Goal: Task Accomplishment & Management: Manage account settings

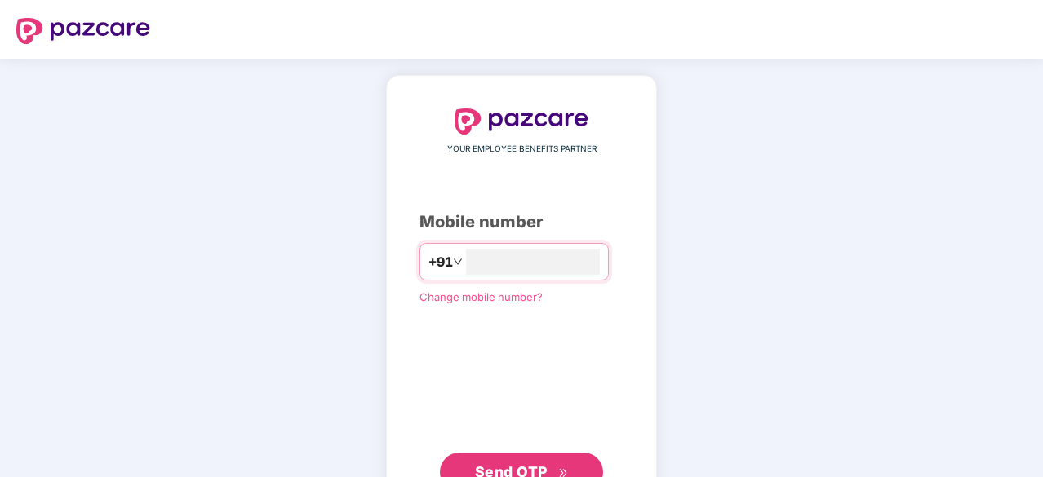
type input "**********"
click at [529, 466] on span "Send OTP" at bounding box center [511, 470] width 73 height 17
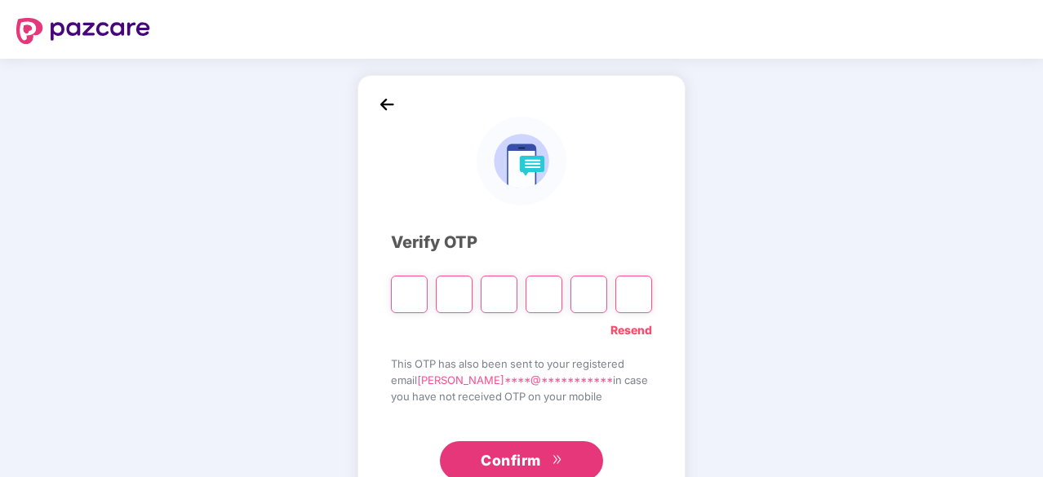
type input "*"
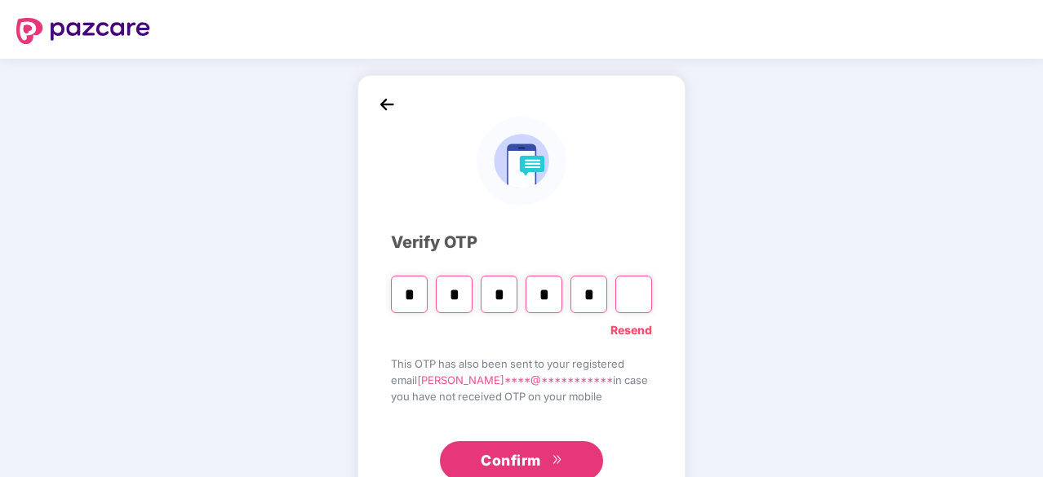
type input "*"
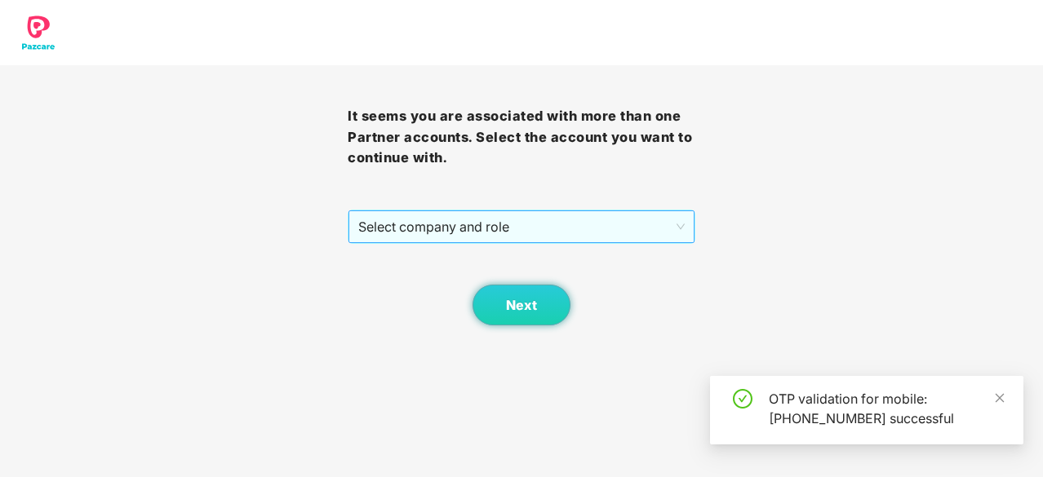
click at [555, 236] on span "Select company and role" at bounding box center [521, 226] width 326 height 31
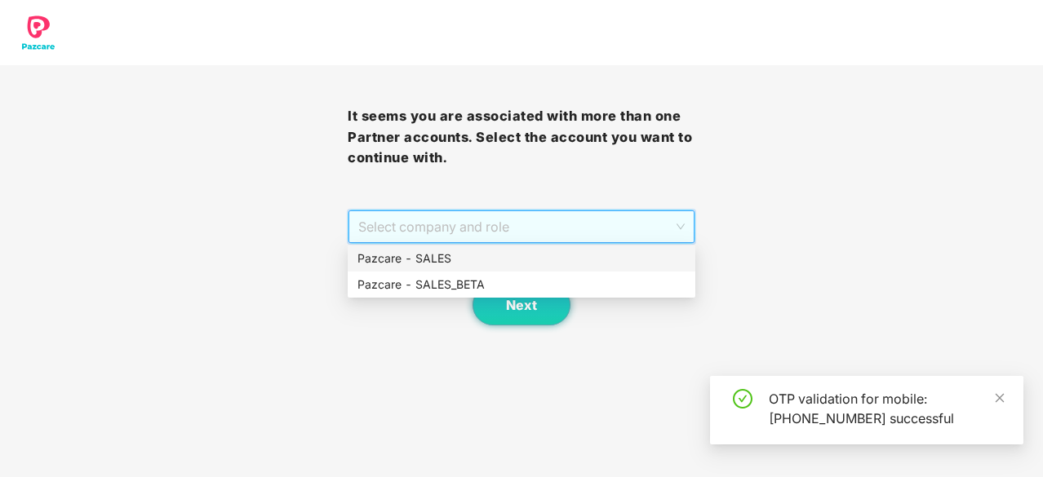
click at [510, 261] on div "Pazcare - SALES" at bounding box center [521, 259] width 328 height 18
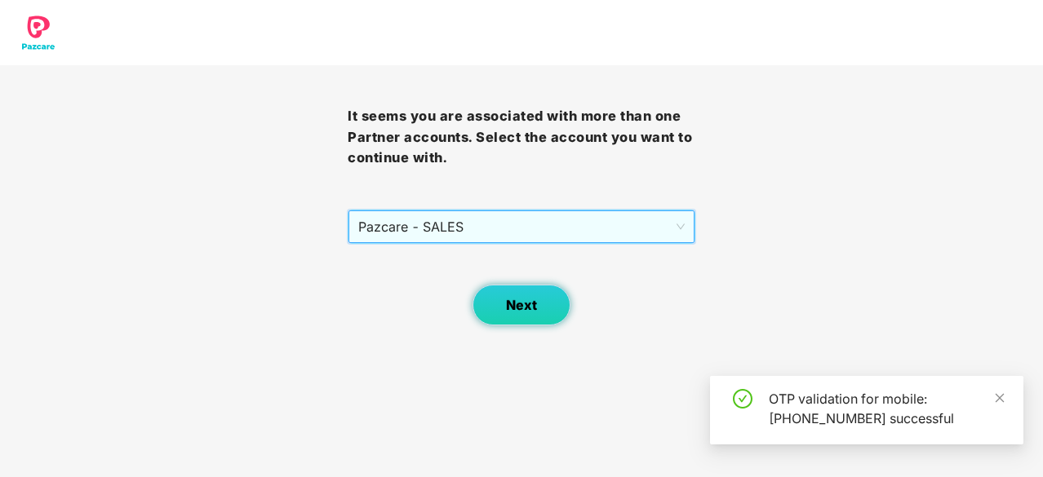
click at [520, 312] on button "Next" at bounding box center [521, 305] width 98 height 41
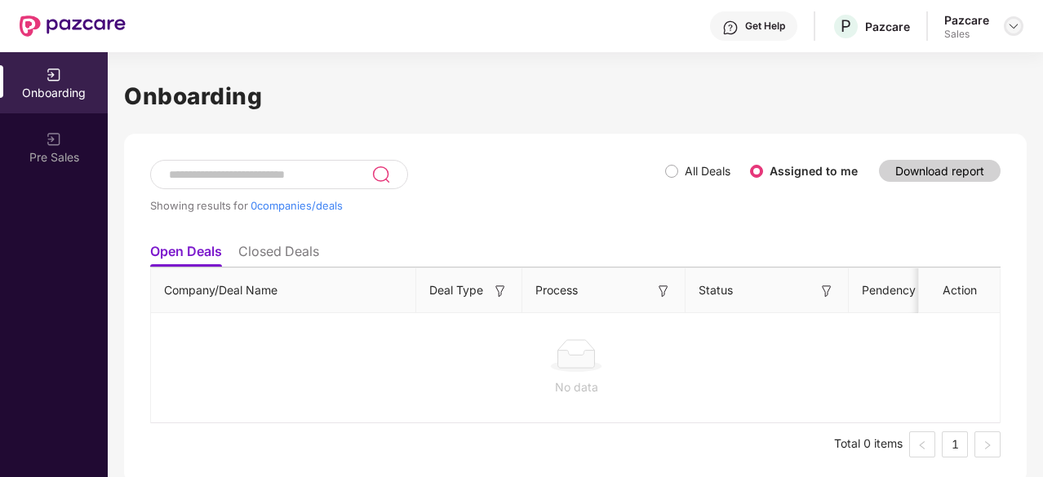
click at [1012, 25] on img at bounding box center [1013, 26] width 13 height 13
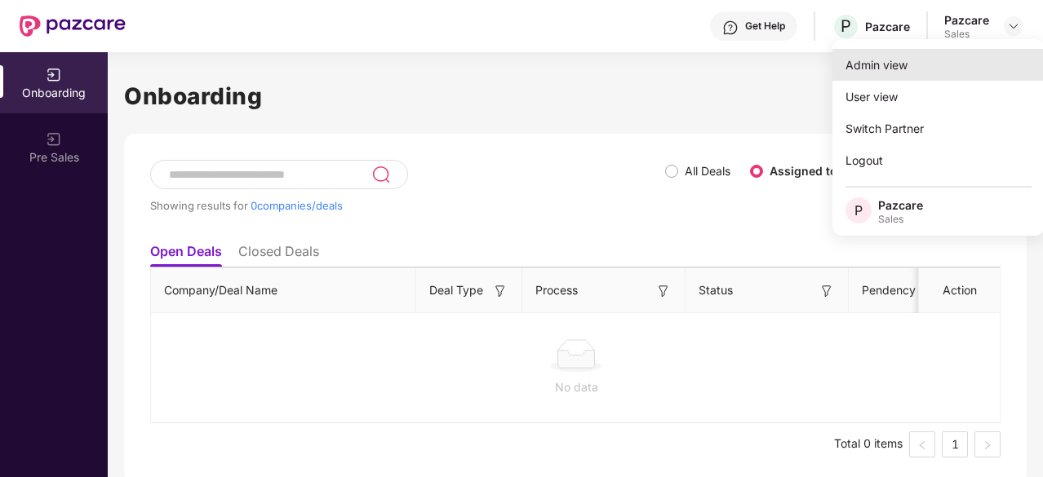
click at [897, 71] on div "Admin view" at bounding box center [938, 65] width 212 height 32
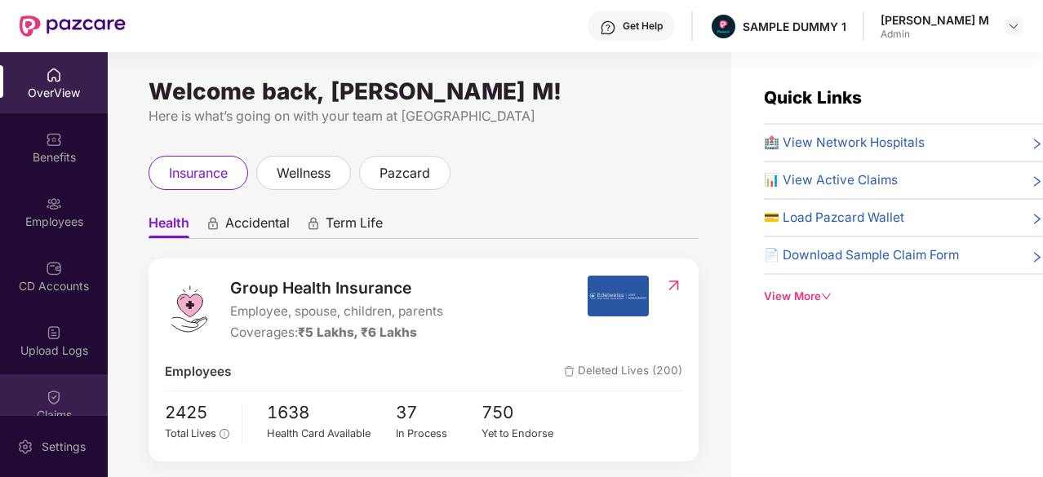
click at [54, 404] on img at bounding box center [54, 397] width 16 height 16
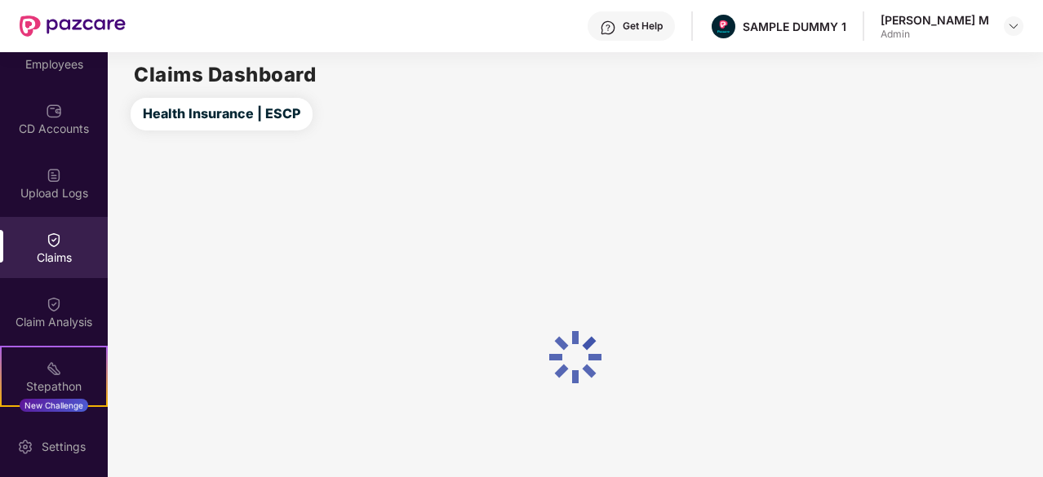
scroll to position [159, 0]
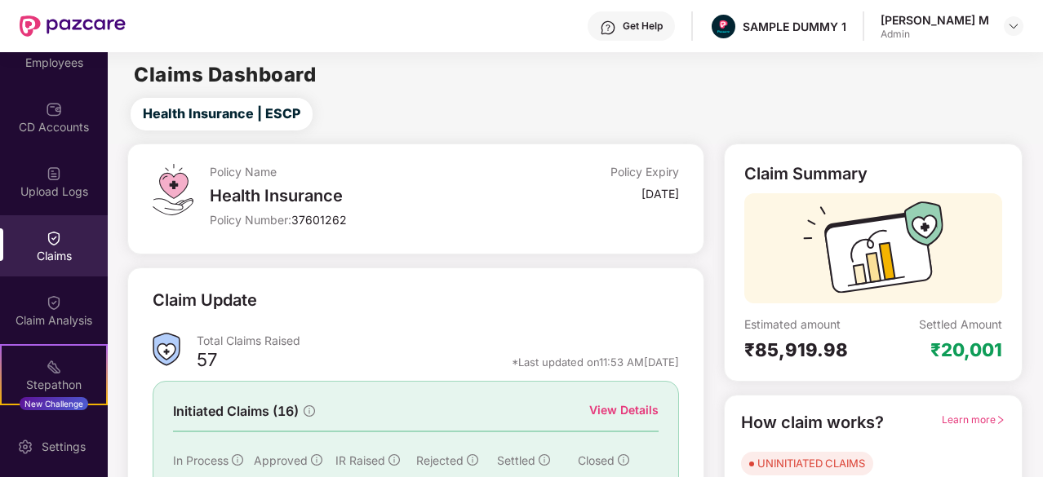
click at [51, 312] on div "Claim Analysis" at bounding box center [54, 320] width 108 height 16
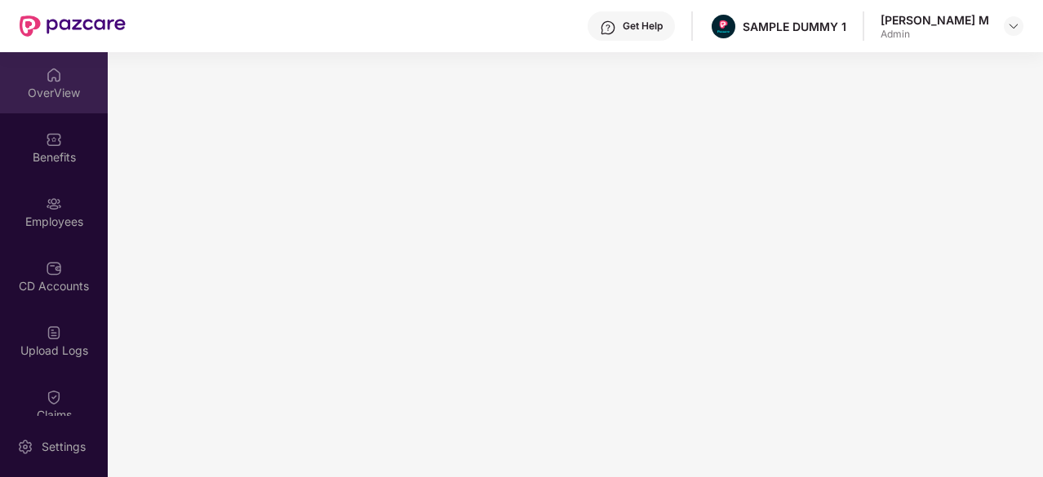
click at [33, 102] on div "OverView" at bounding box center [54, 82] width 108 height 61
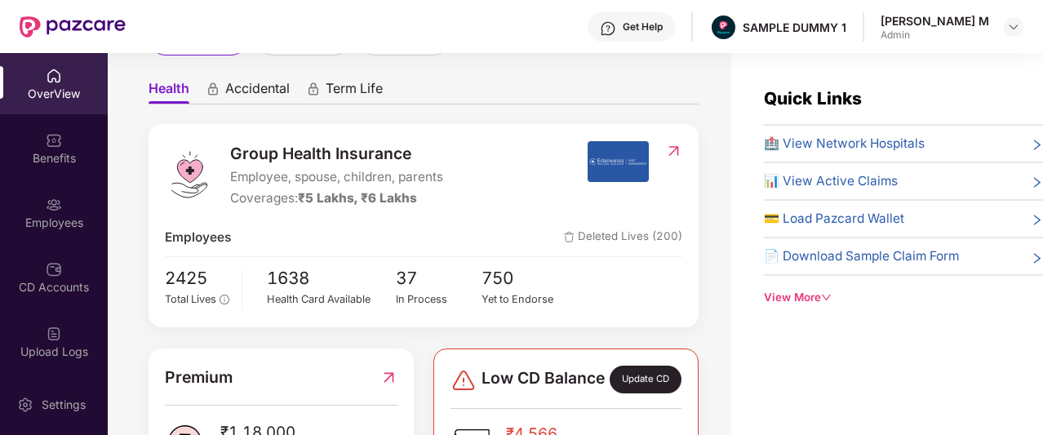
scroll to position [372, 0]
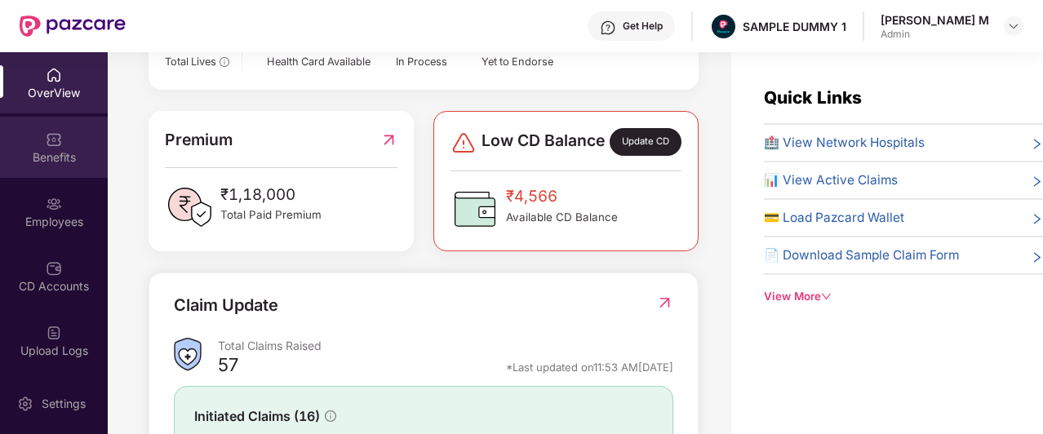
click at [52, 155] on div "Benefits" at bounding box center [54, 157] width 108 height 16
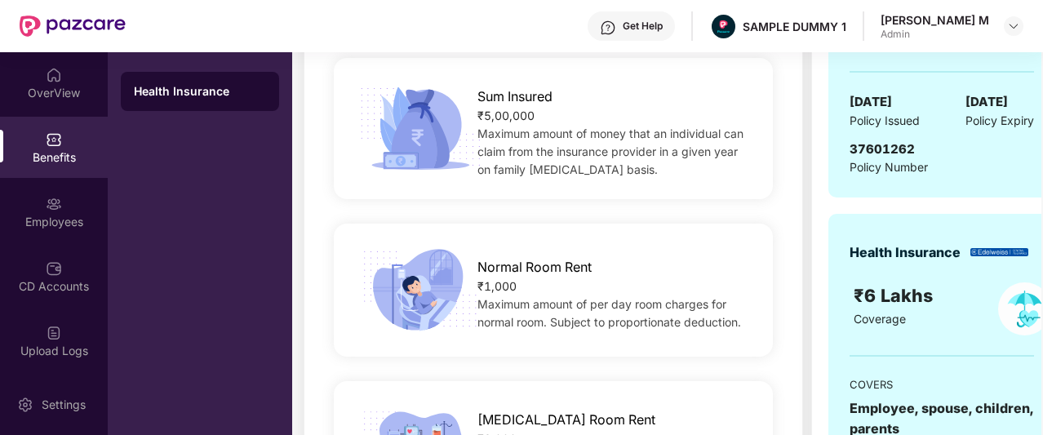
scroll to position [242, 0]
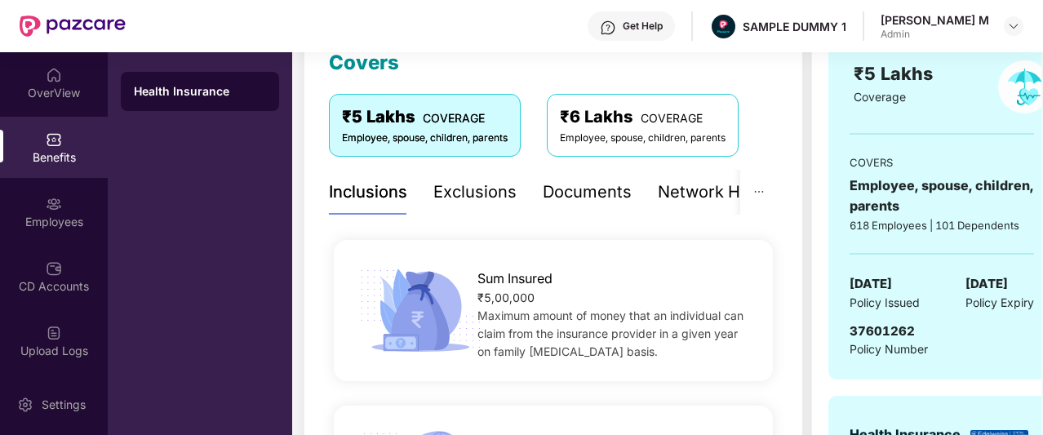
click at [570, 196] on div "Documents" at bounding box center [586, 191] width 89 height 25
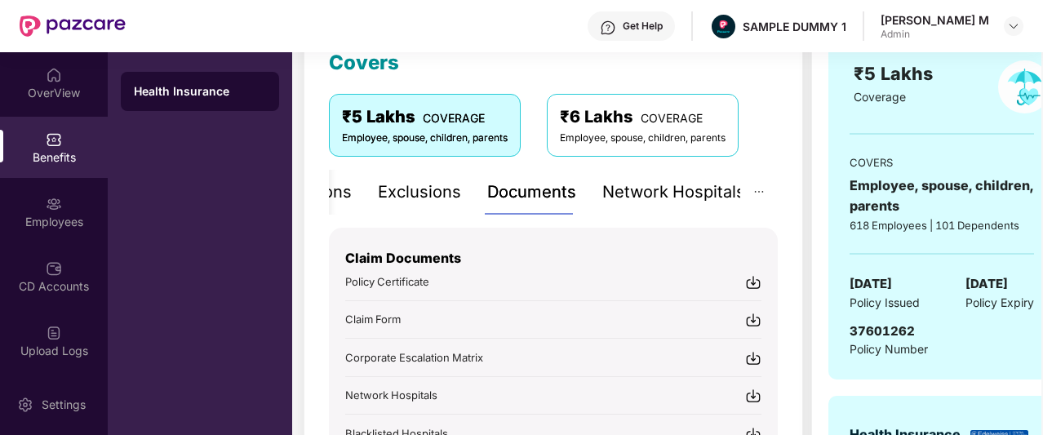
click at [695, 193] on div "Network Hospitals" at bounding box center [673, 191] width 143 height 25
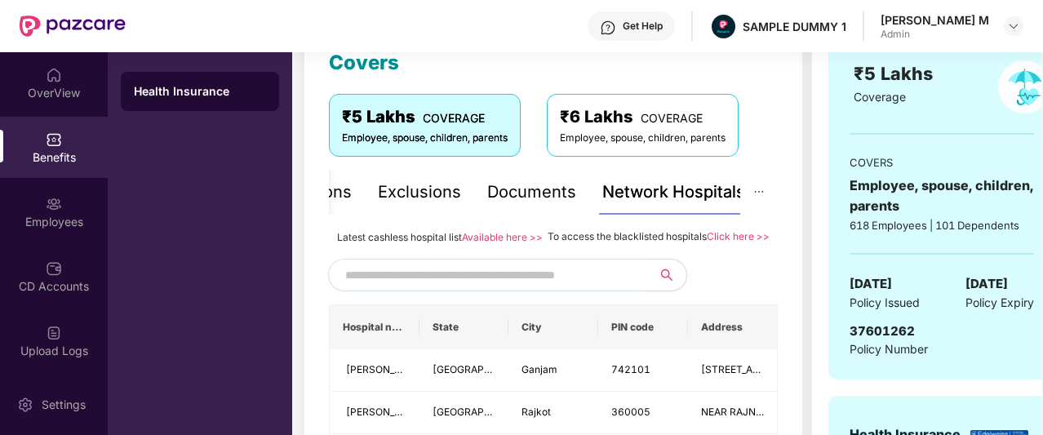
click at [460, 281] on input "text" at bounding box center [484, 275] width 279 height 24
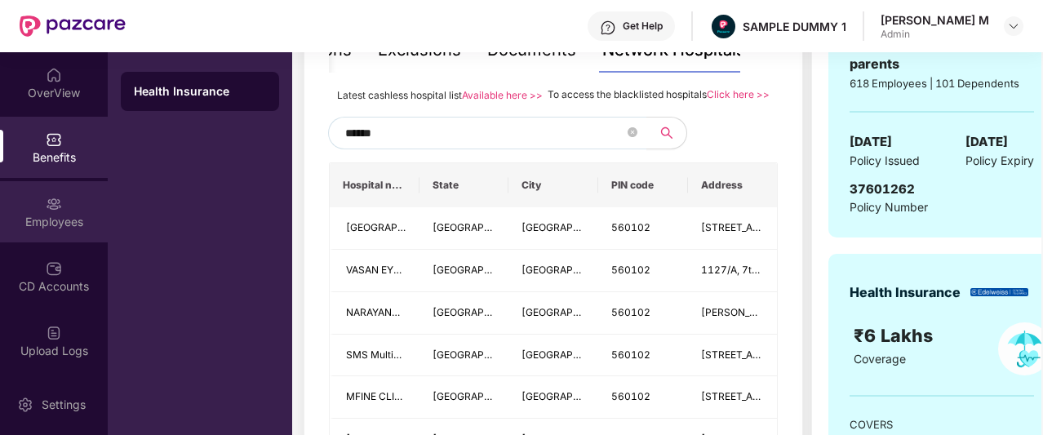
type input "******"
click at [41, 215] on div "Employees" at bounding box center [54, 222] width 108 height 16
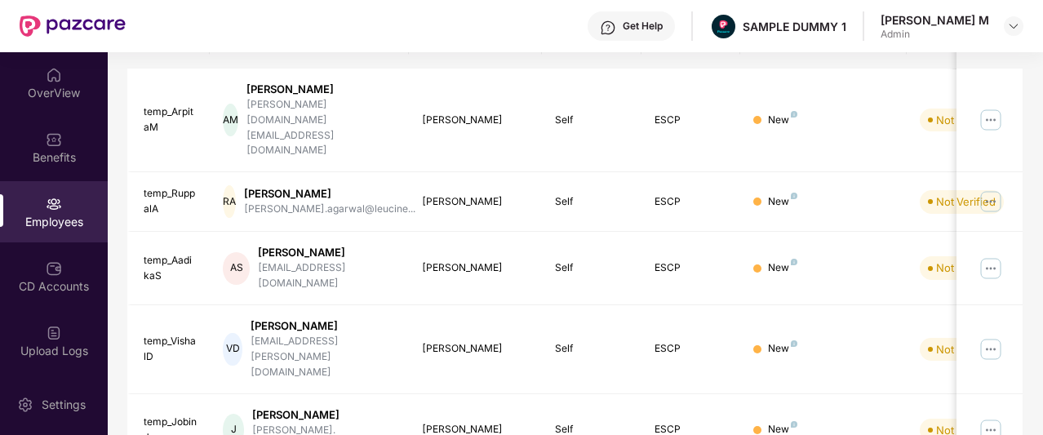
scroll to position [0, 0]
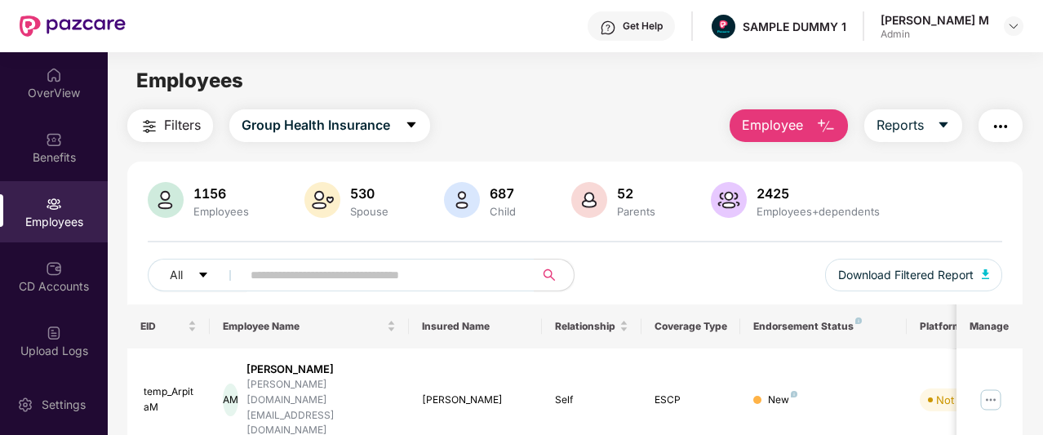
click at [755, 132] on span "Employee" at bounding box center [772, 125] width 61 height 20
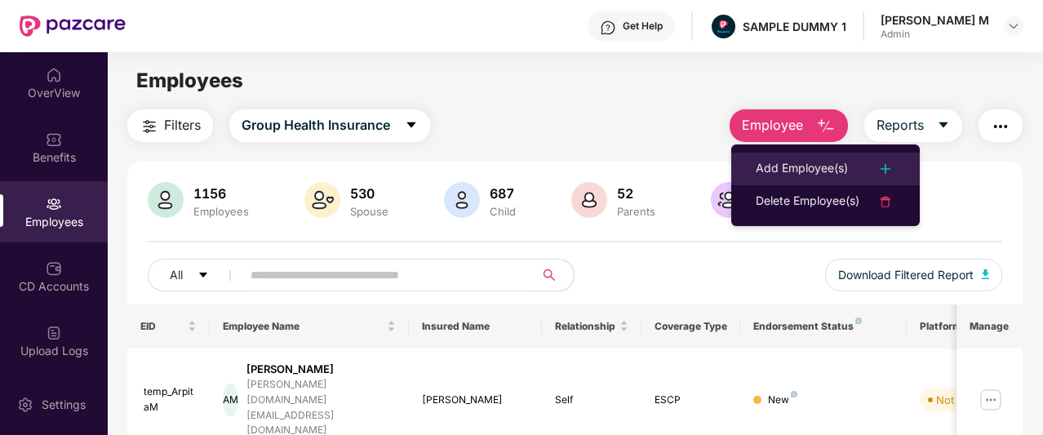
click at [749, 170] on li "Add Employee(s)" at bounding box center [825, 169] width 188 height 33
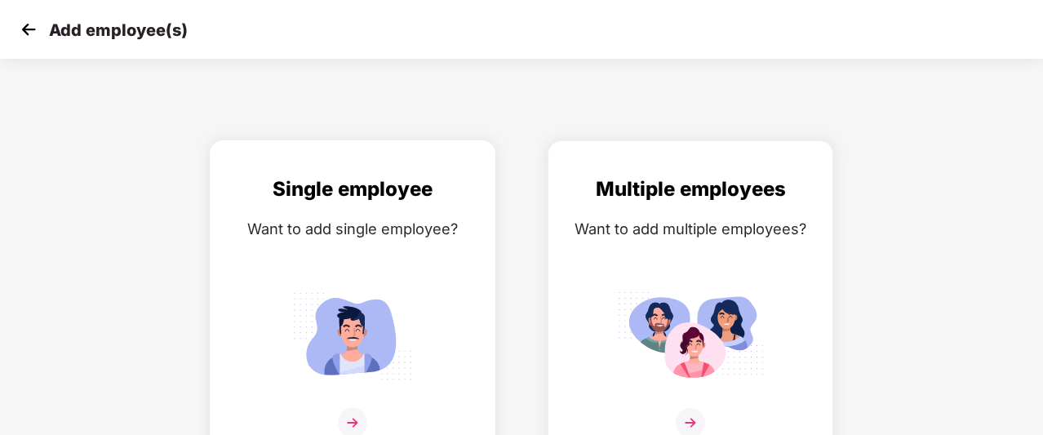
click at [457, 229] on div "Want to add single employee?" at bounding box center [352, 229] width 251 height 24
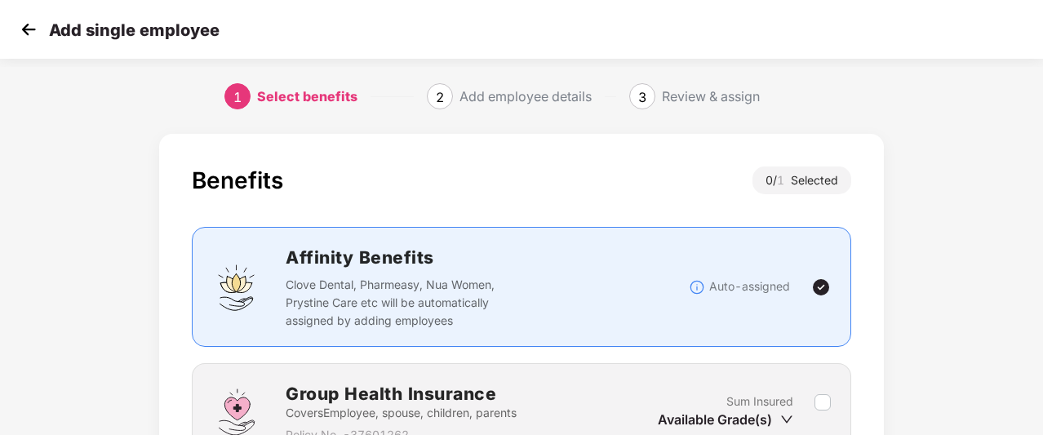
scroll to position [110, 0]
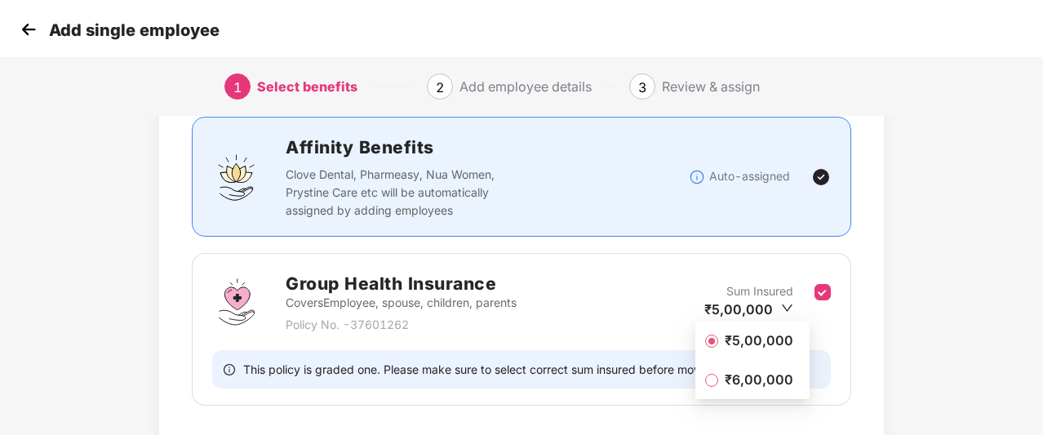
click at [778, 343] on span "₹5,00,000" at bounding box center [759, 340] width 82 height 18
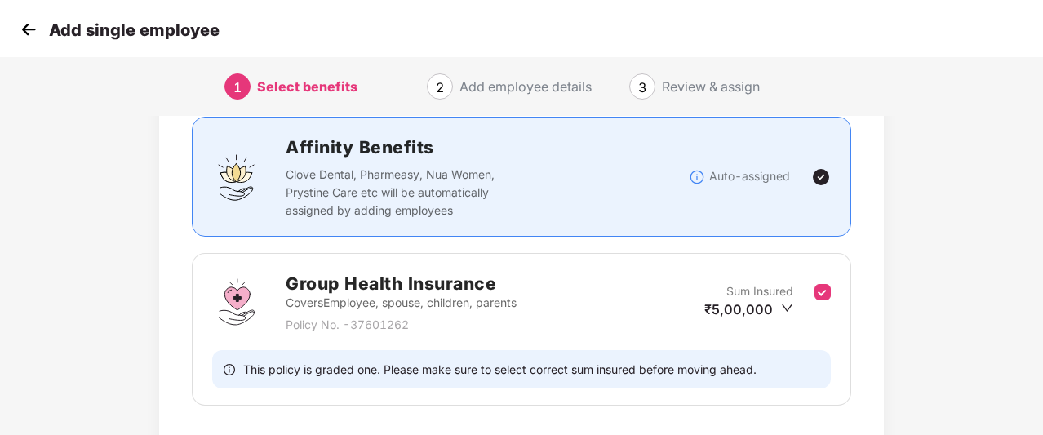
scroll to position [221, 0]
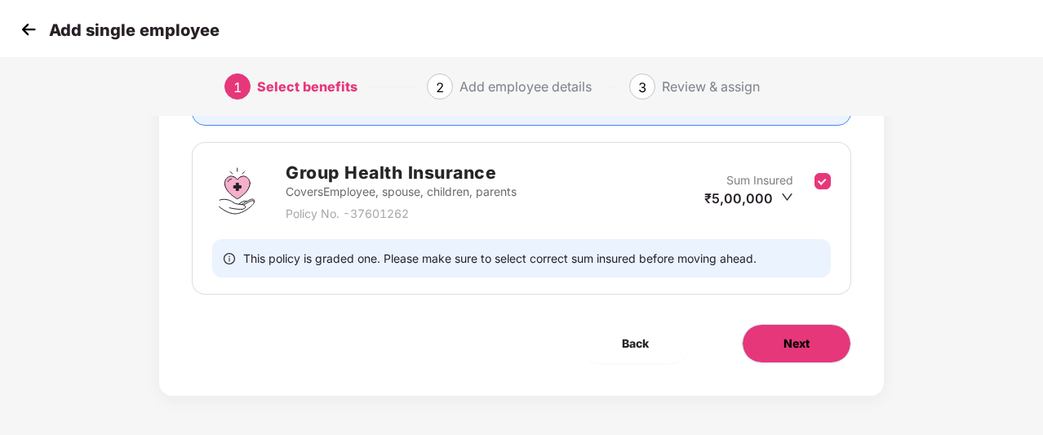
click at [778, 343] on button "Next" at bounding box center [796, 343] width 109 height 39
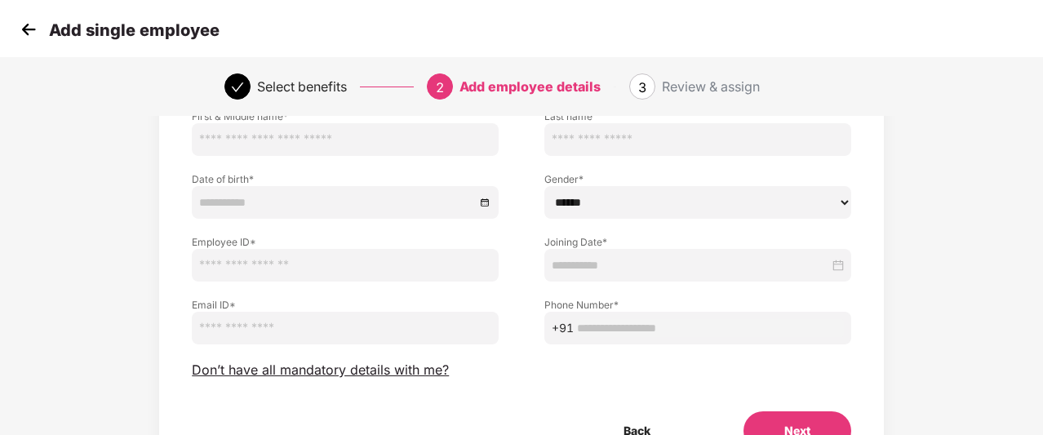
scroll to position [133, 0]
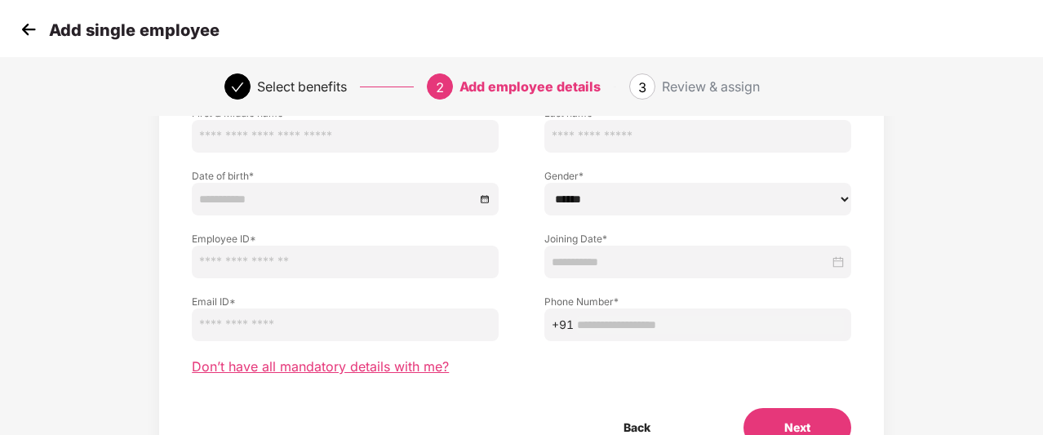
click at [410, 365] on span "Don’t have all mandatory details with me?" at bounding box center [320, 366] width 257 height 17
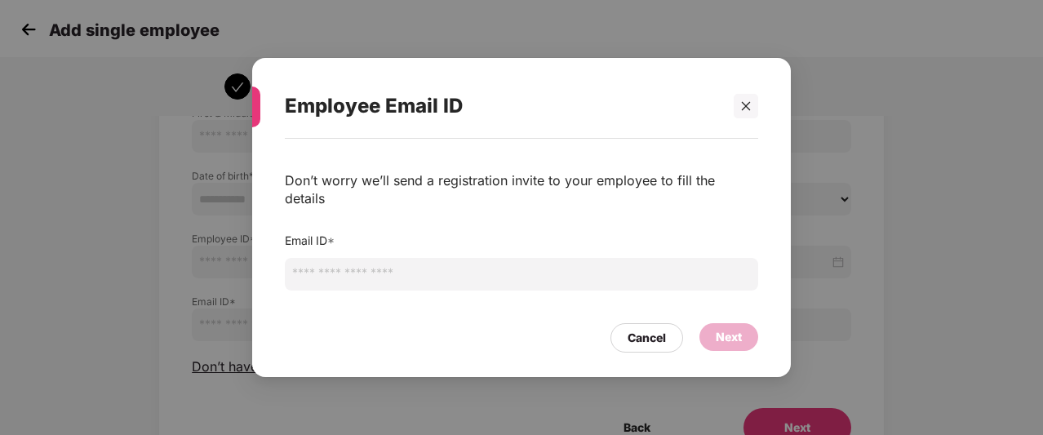
click at [457, 258] on input "email" at bounding box center [521, 274] width 473 height 33
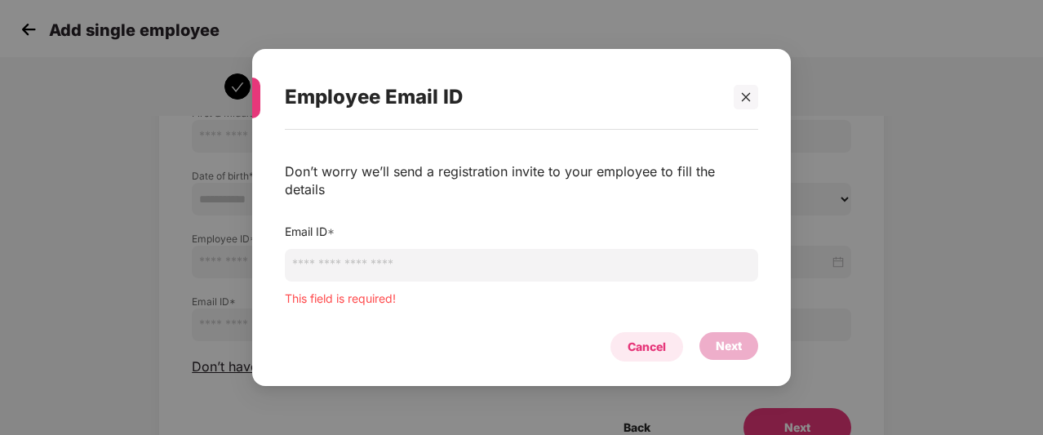
click at [631, 338] on div "Cancel" at bounding box center [646, 347] width 38 height 18
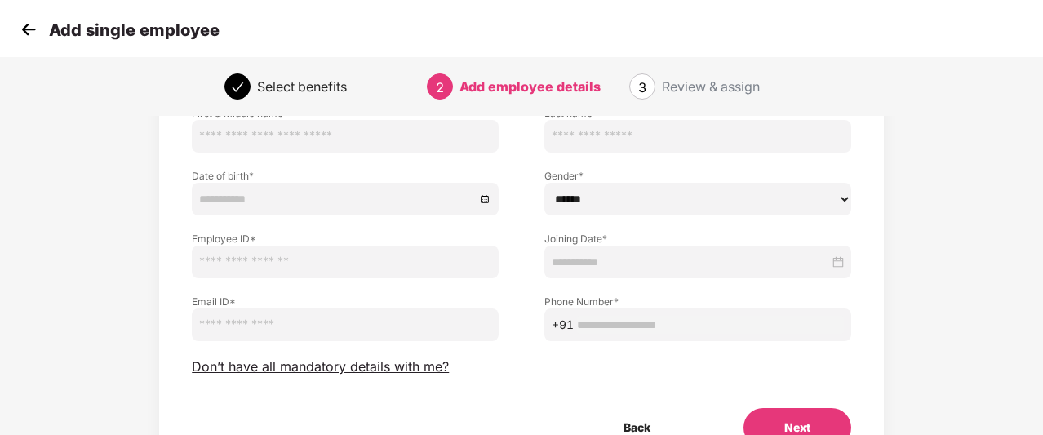
click at [28, 34] on img at bounding box center [28, 29] width 24 height 24
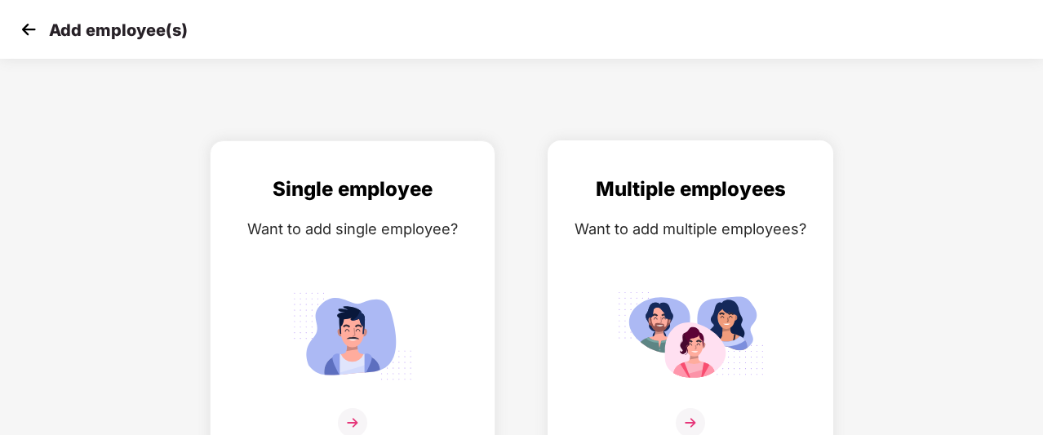
click at [559, 212] on div "Multiple employees Want to add multiple employees?" at bounding box center [690, 301] width 286 height 322
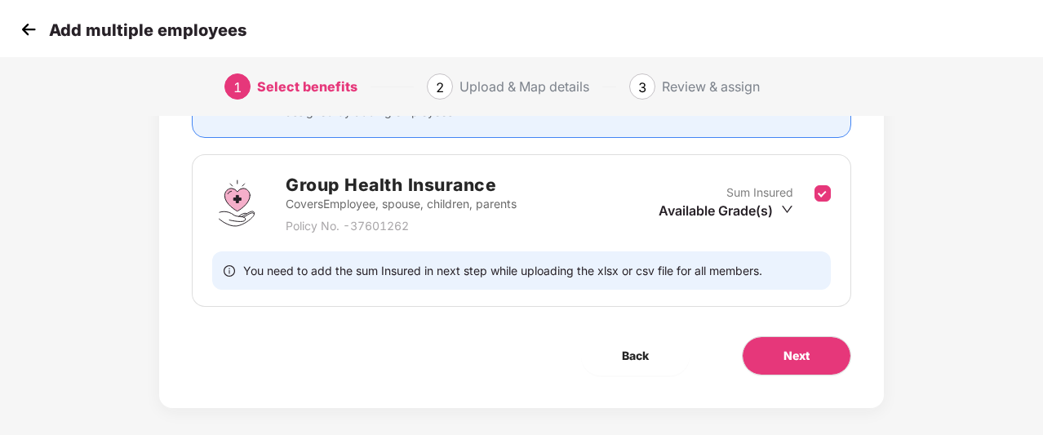
scroll to position [221, 0]
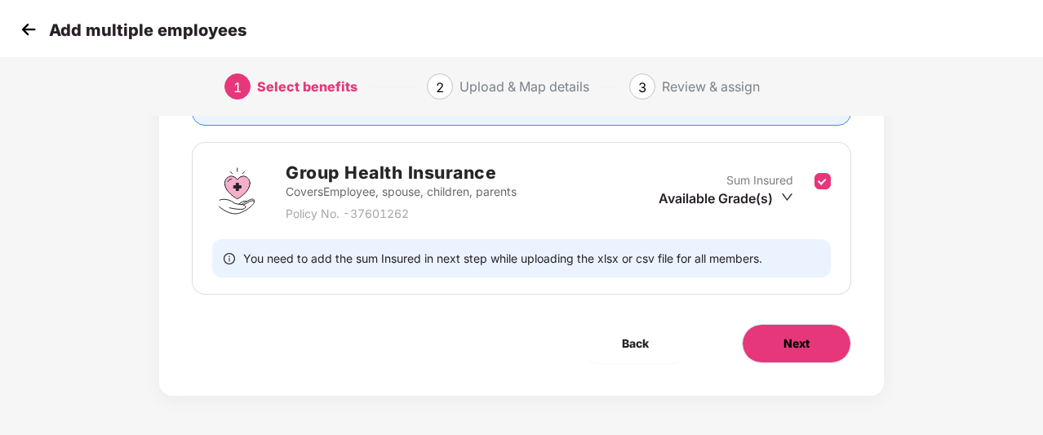
click at [796, 350] on span "Next" at bounding box center [796, 343] width 26 height 18
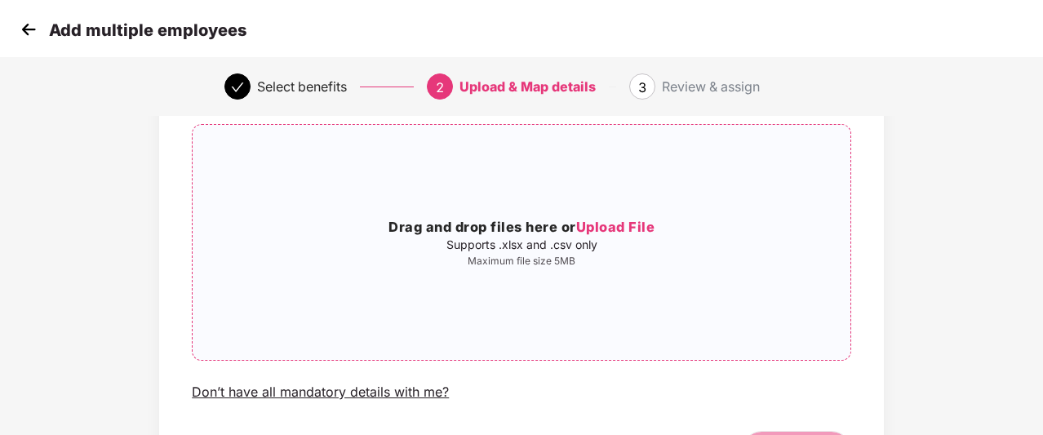
scroll to position [115, 0]
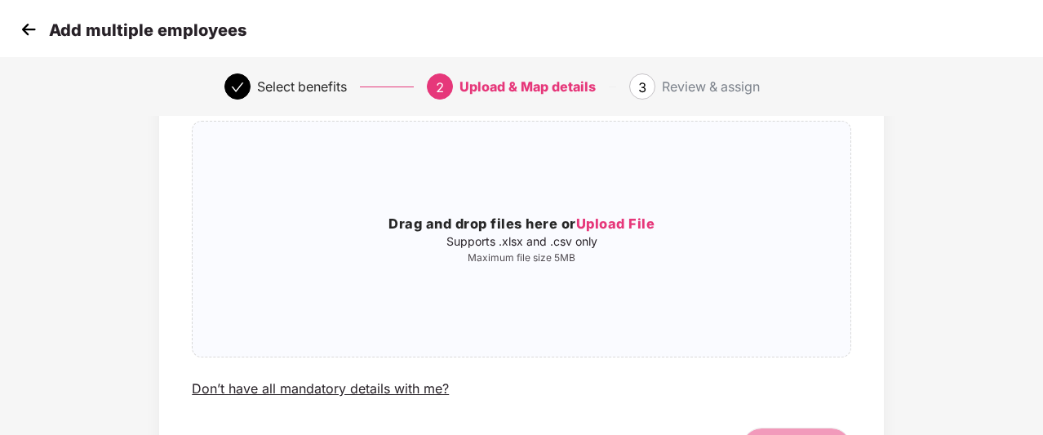
click at [27, 22] on img at bounding box center [28, 29] width 24 height 24
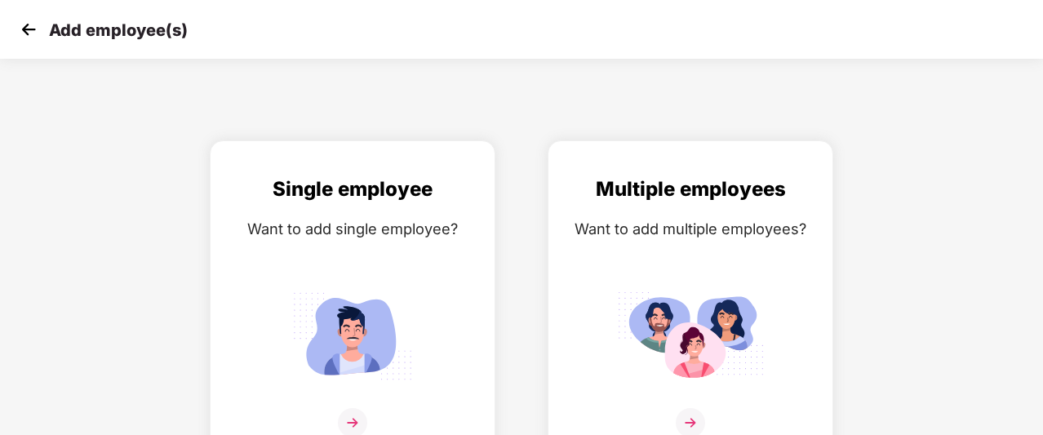
click at [27, 22] on img at bounding box center [28, 29] width 24 height 24
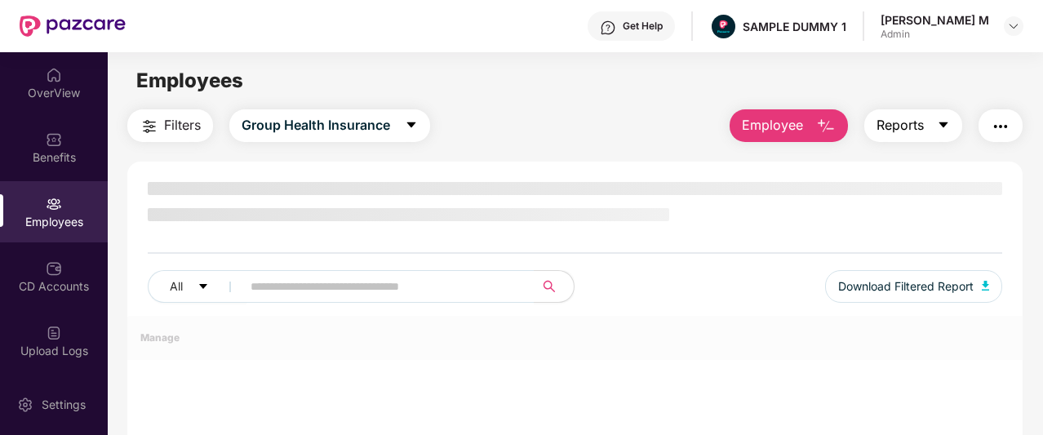
click at [914, 124] on span "Reports" at bounding box center [899, 125] width 47 height 20
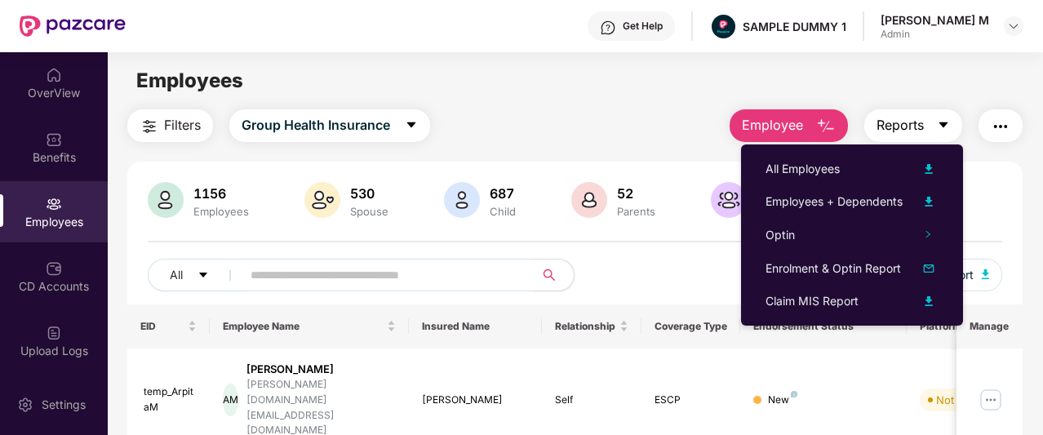
click at [914, 124] on span "Reports" at bounding box center [899, 125] width 47 height 20
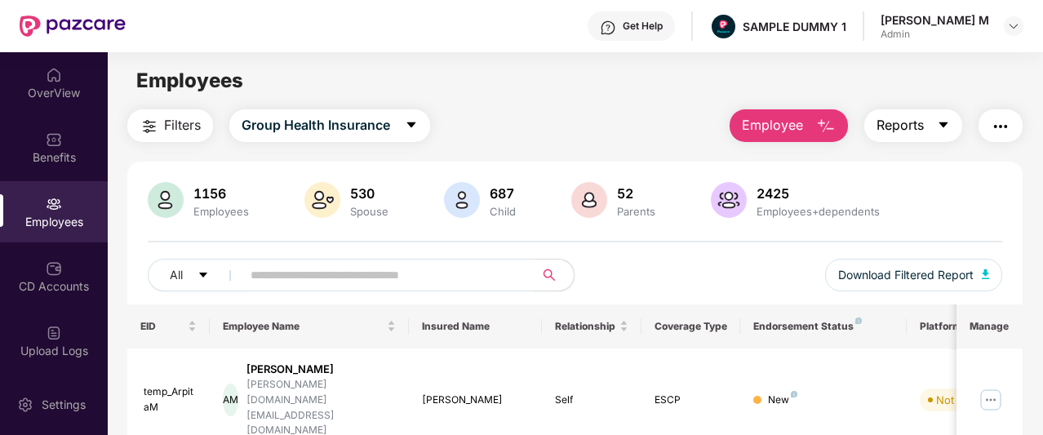
click at [914, 124] on span "Reports" at bounding box center [899, 125] width 47 height 20
click at [1010, 124] on img "button" at bounding box center [1000, 127] width 20 height 20
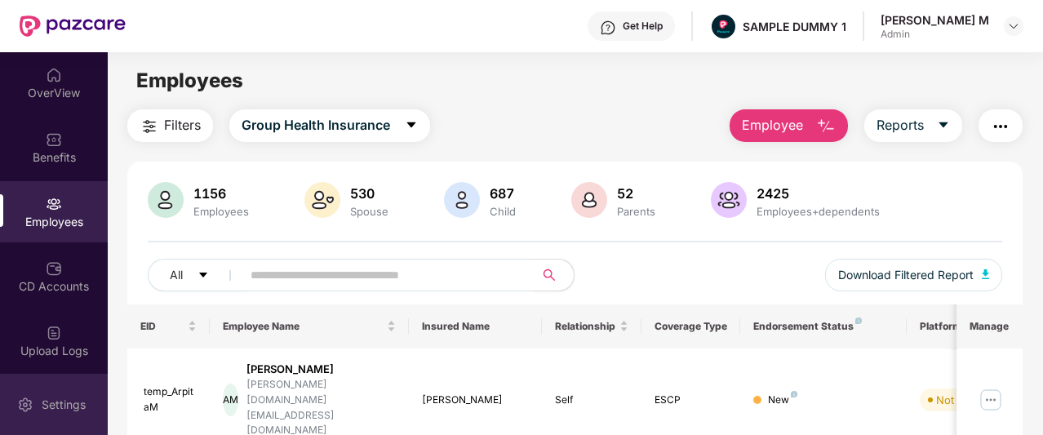
click at [72, 395] on div "Settings" at bounding box center [54, 404] width 108 height 61
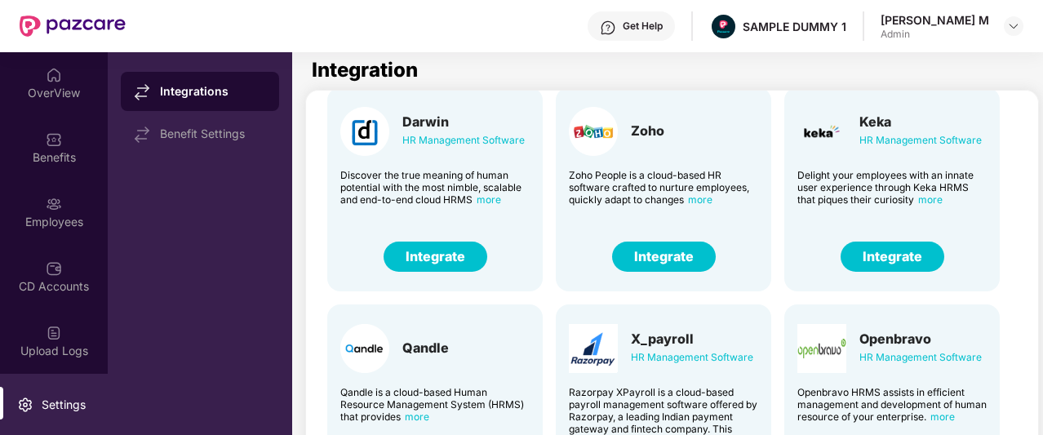
scroll to position [51, 0]
click at [627, 247] on button "Integrate" at bounding box center [664, 256] width 104 height 30
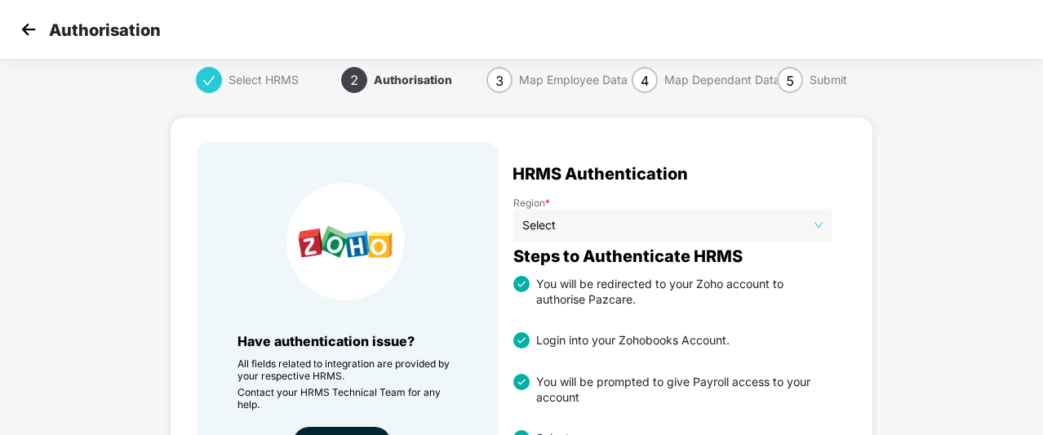
click at [24, 29] on img at bounding box center [28, 29] width 24 height 24
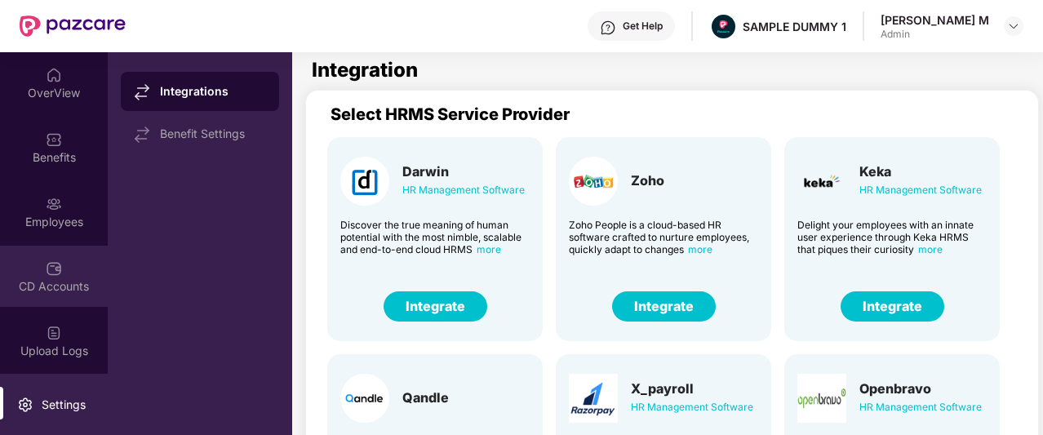
click at [42, 282] on div "CD Accounts" at bounding box center [54, 286] width 108 height 16
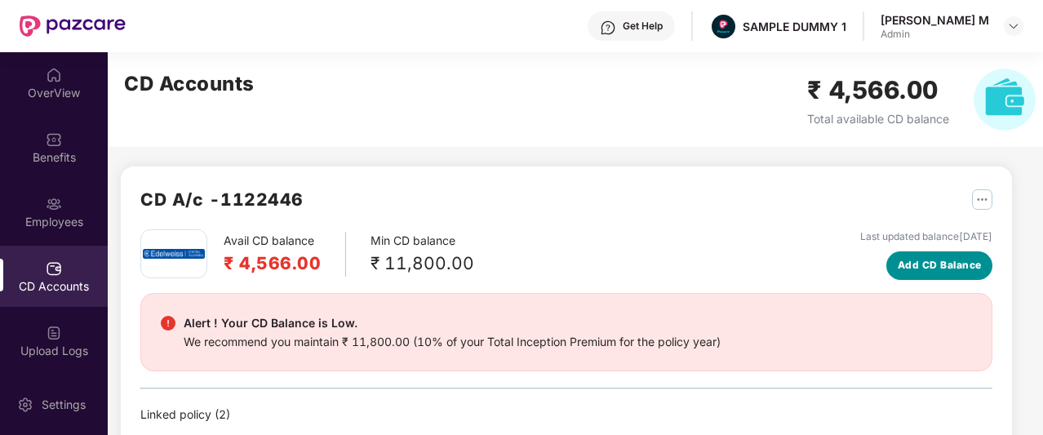
click at [923, 265] on span "Add CD Balance" at bounding box center [939, 265] width 84 height 15
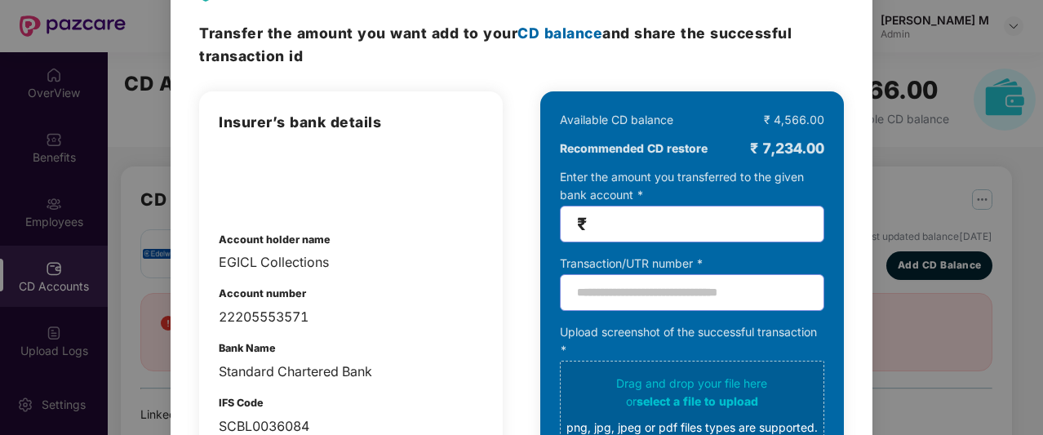
scroll to position [25, 0]
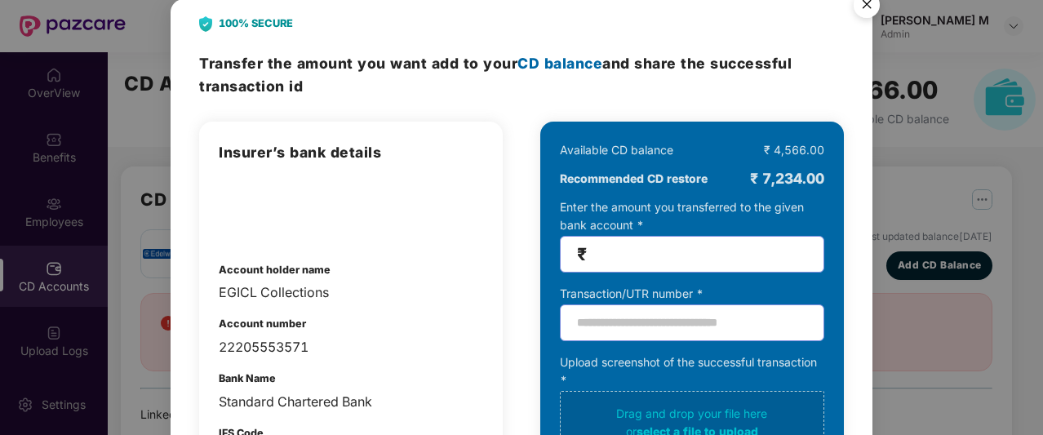
click at [867, 13] on img "Close" at bounding box center [867, 8] width 46 height 46
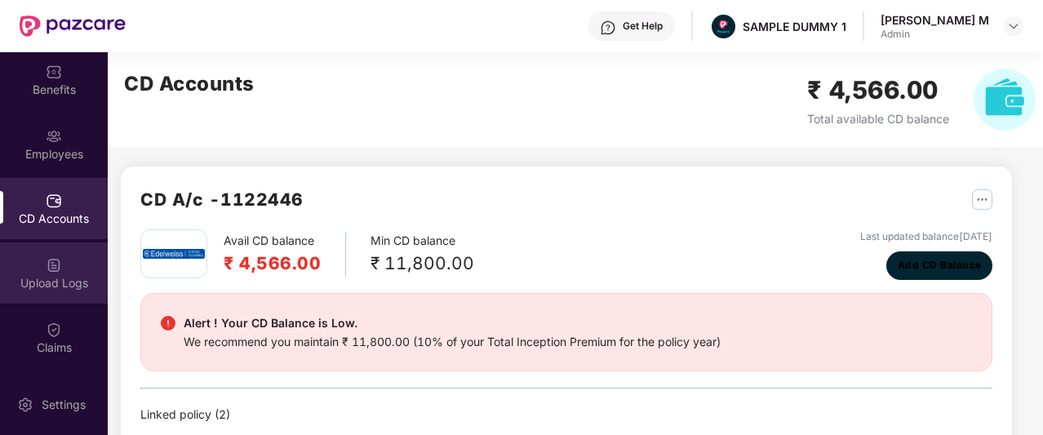
scroll to position [77, 0]
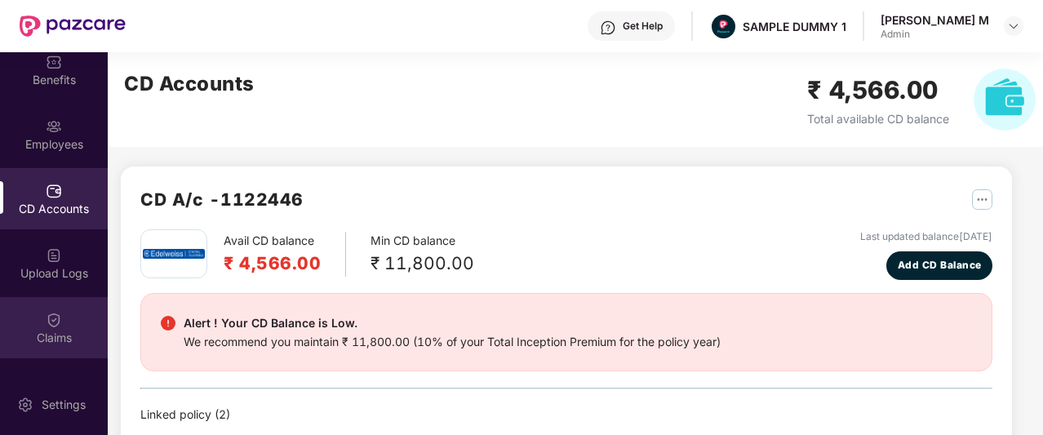
click at [33, 317] on div "Claims" at bounding box center [54, 327] width 108 height 61
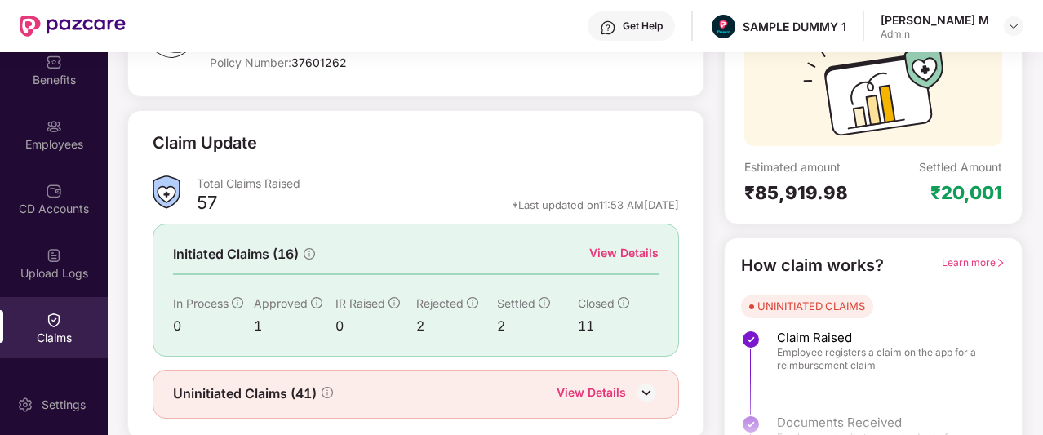
scroll to position [166, 0]
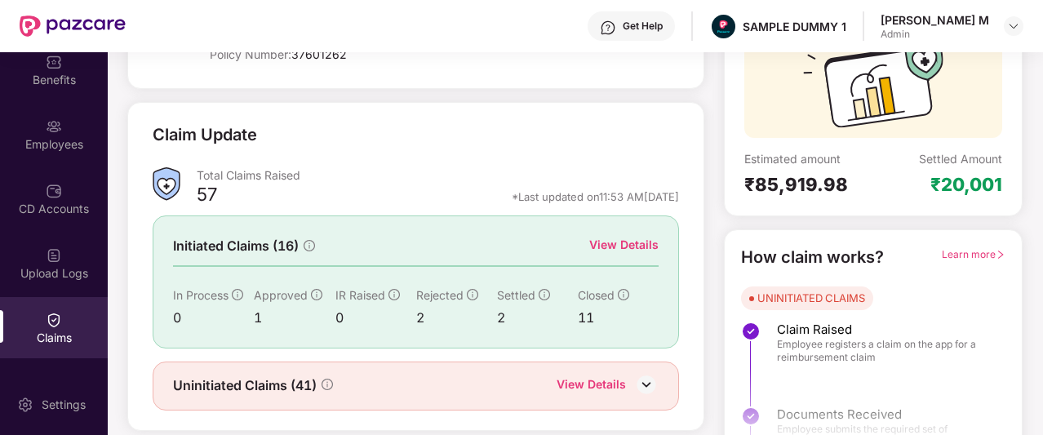
click at [595, 239] on div "View Details" at bounding box center [623, 245] width 69 height 18
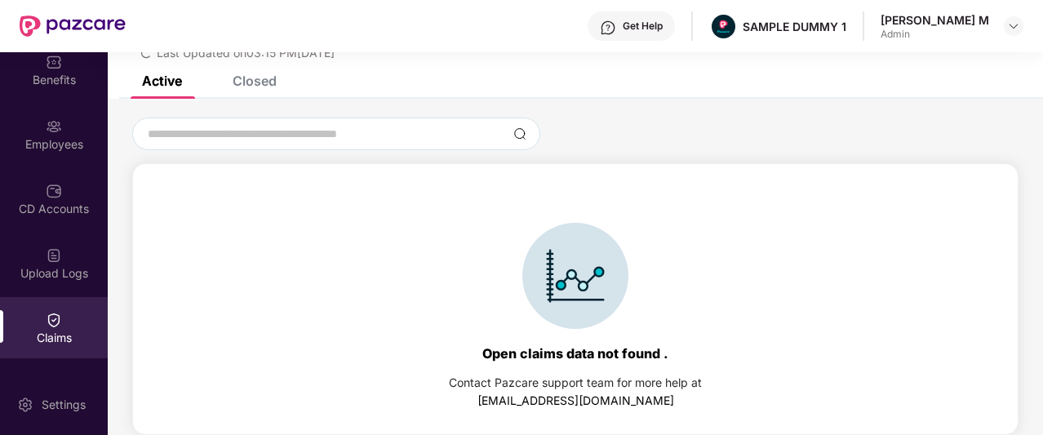
scroll to position [70, 0]
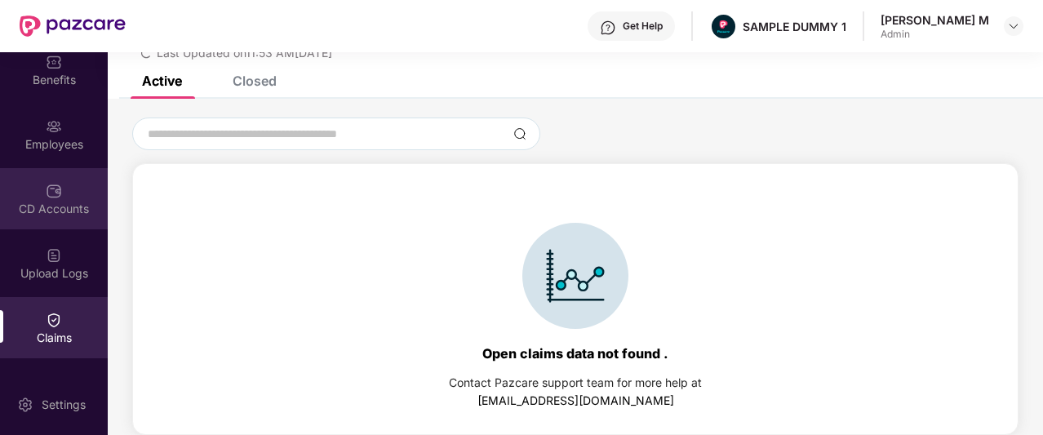
click at [51, 213] on div "CD Accounts" at bounding box center [54, 209] width 108 height 16
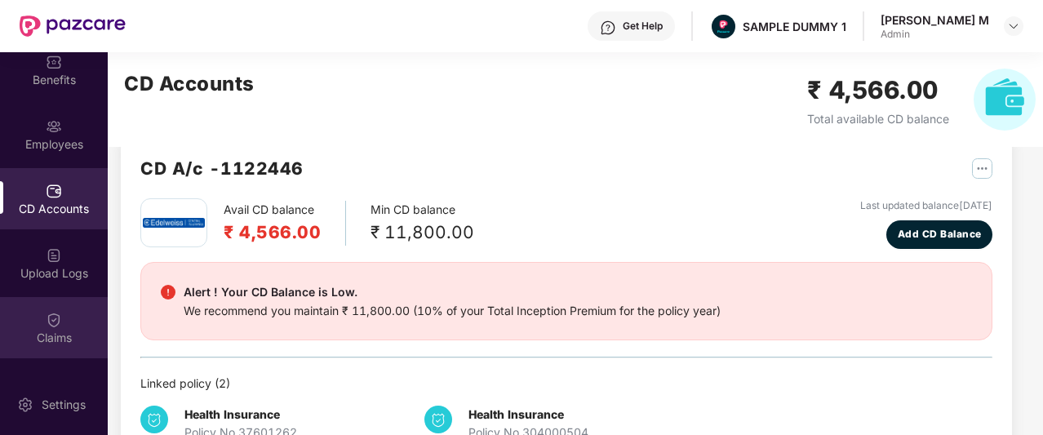
scroll to position [166, 0]
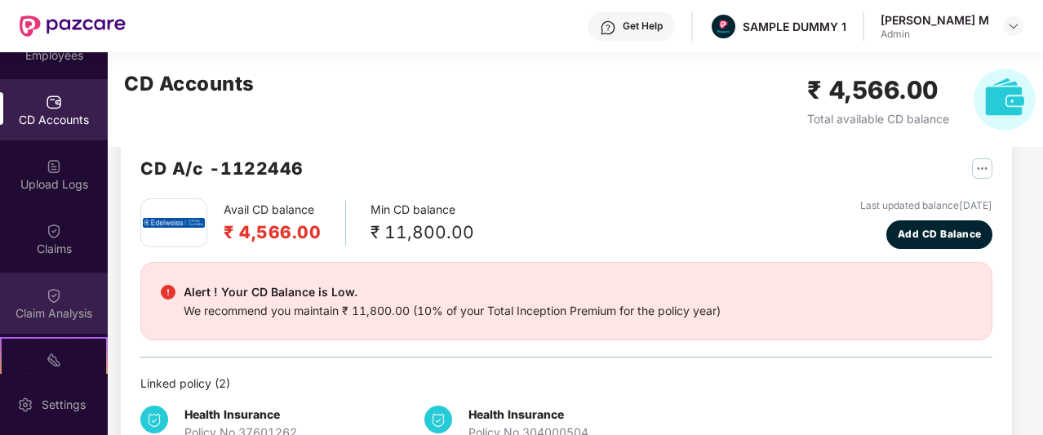
click at [51, 303] on div "Claim Analysis" at bounding box center [54, 302] width 108 height 61
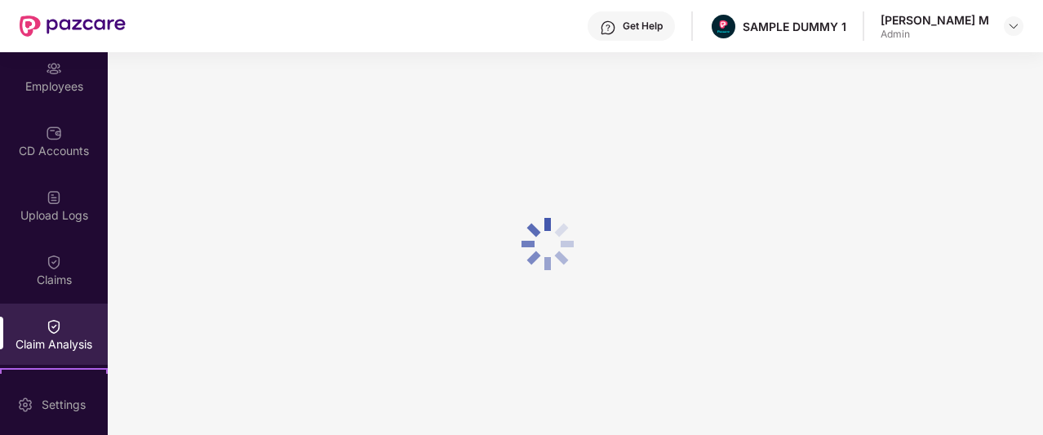
scroll to position [134, 0]
click at [662, 21] on div "Get Help" at bounding box center [642, 26] width 40 height 13
